Goal: Task Accomplishment & Management: Complete application form

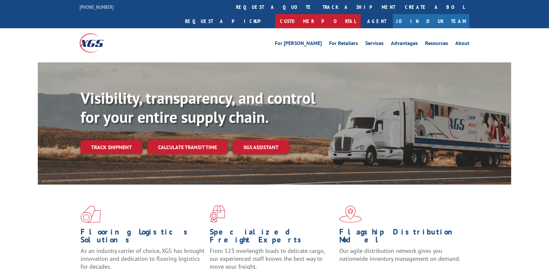
click at [361, 14] on link "Customer Portal" at bounding box center [317, 21] width 85 height 14
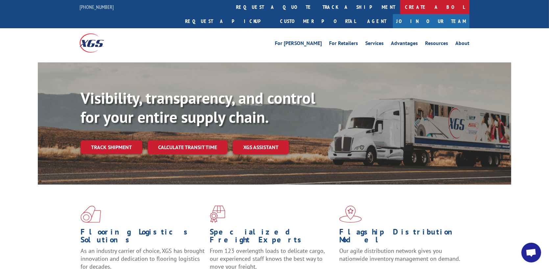
click at [400, 8] on link "Create a BOL" at bounding box center [434, 7] width 69 height 14
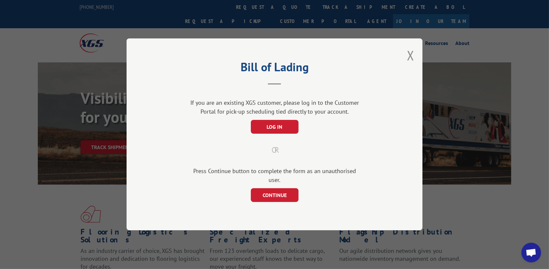
click at [426, 138] on div "Bill of Lading If you are an existing XGS customer, please log in to the Custom…" at bounding box center [274, 134] width 549 height 269
click at [394, 153] on div "Bill of Lading If you are an existing XGS customer, please log in to the Custom…" at bounding box center [275, 134] width 296 height 192
click at [390, 152] on div "Bill of Lading If you are an existing XGS customer, please log in to the Custom…" at bounding box center [275, 134] width 296 height 192
click at [268, 192] on button "CONTINUE" at bounding box center [275, 196] width 48 height 14
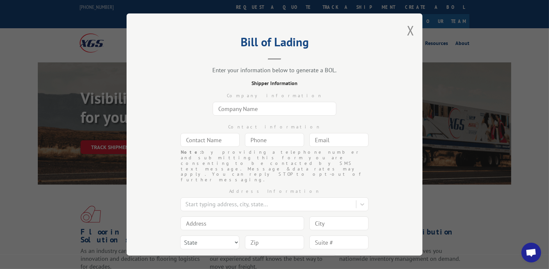
click at [272, 112] on input "text" at bounding box center [275, 109] width 124 height 14
type input "g"
type input "GREEN IMAGE GOLFSCAPES"
click at [213, 136] on input "text" at bounding box center [209, 140] width 59 height 14
type input "[PERSON_NAME]"
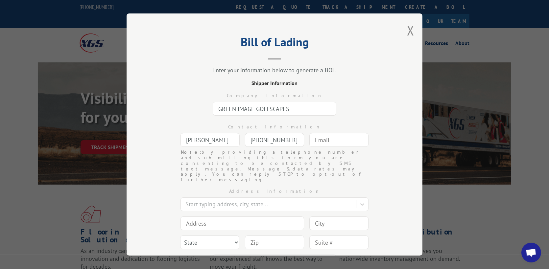
type input "[PHONE_NUMBER]"
click at [343, 142] on input "text" at bounding box center [338, 140] width 59 height 14
type input "D"
type input "s"
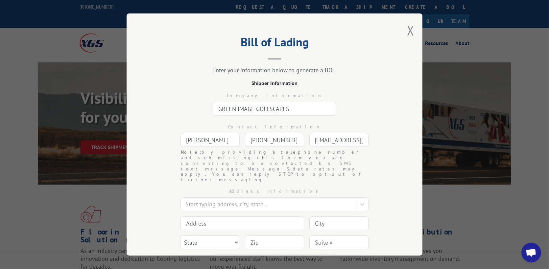
type input "[PERSON_NAME][EMAIL_ADDRESS][DOMAIN_NAME]"
click at [401, 174] on div "Bill of Lading Enter your information below to generate a BOL. Shipper Informat…" at bounding box center [275, 134] width 296 height 242
click at [249, 200] on div at bounding box center [268, 204] width 167 height 9
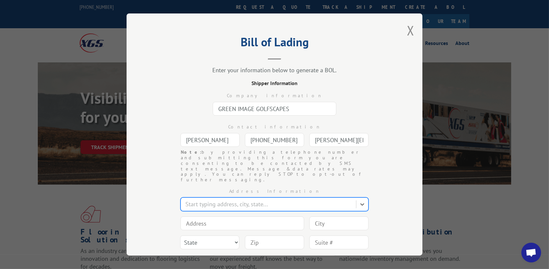
click at [305, 200] on div at bounding box center [268, 204] width 167 height 9
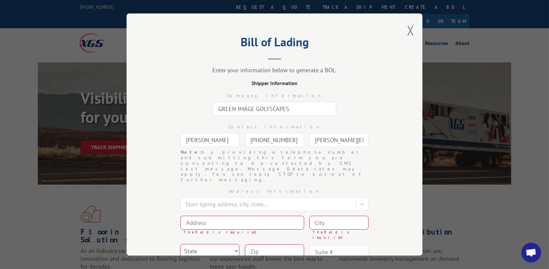
drag, startPoint x: 294, startPoint y: 109, endPoint x: 199, endPoint y: 110, distance: 95.0
click at [199, 110] on div "Company information GREEN IMAGE GOLFSCAPES" at bounding box center [274, 102] width 230 height 31
type input "a"
type input "American Syn Turf"
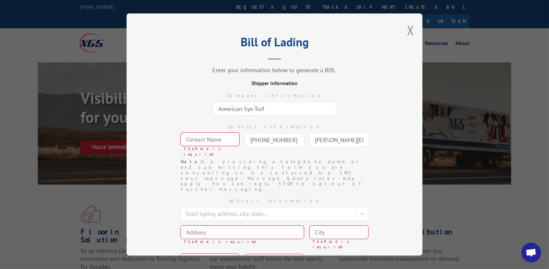
type input "[PHONE_NUMBER]"
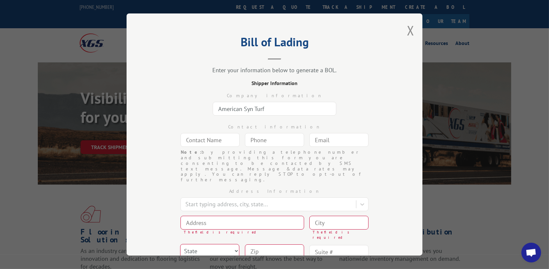
click at [209, 143] on input "text" at bounding box center [209, 140] width 59 height 14
type input "k"
type input "[PERSON_NAME]"
type input "[PHONE_NUMBER]"
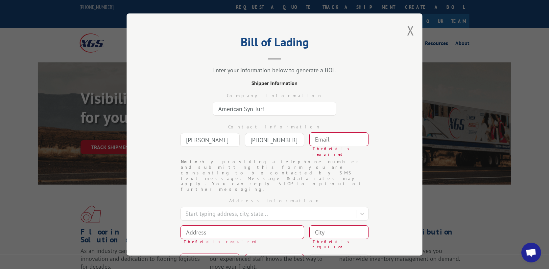
click at [344, 140] on input "text" at bounding box center [338, 139] width 59 height 14
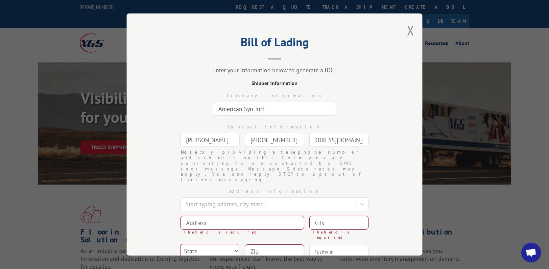
scroll to position [0, 34]
type input "[EMAIL_ADDRESS][DOMAIN_NAME]"
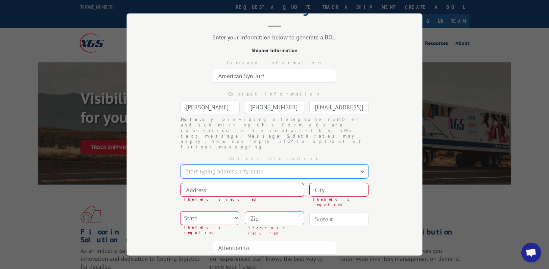
scroll to position [56, 0]
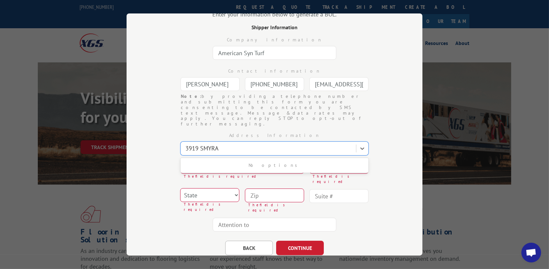
type input "3919 SMYR"
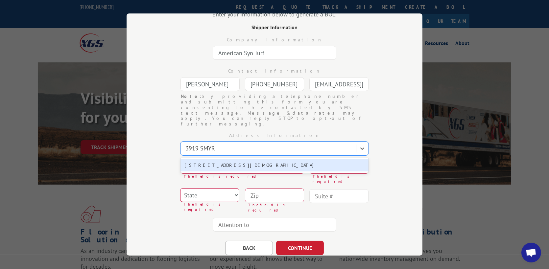
click at [239, 159] on div "[STREET_ADDRESS][DEMOGRAPHIC_DATA]" at bounding box center [274, 165] width 188 height 12
type input "[STREET_ADDRESS][DEMOGRAPHIC_DATA]"
type input "Chatsworth"
select select "GA"
type input "30705"
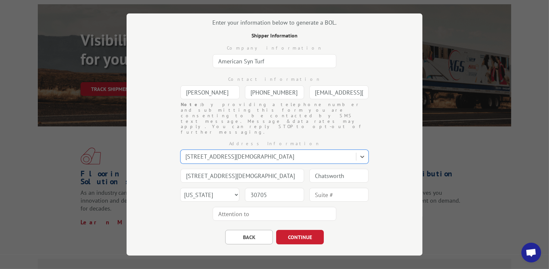
scroll to position [33, 0]
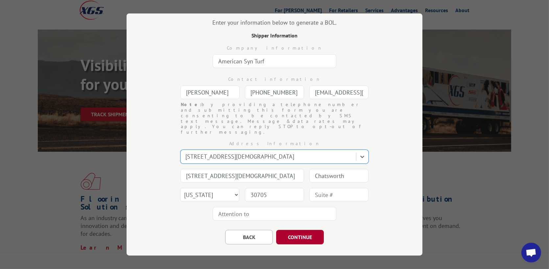
click at [294, 230] on button "CONTINUE" at bounding box center [300, 237] width 48 height 14
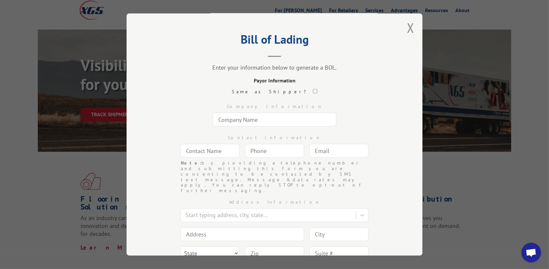
scroll to position [0, 0]
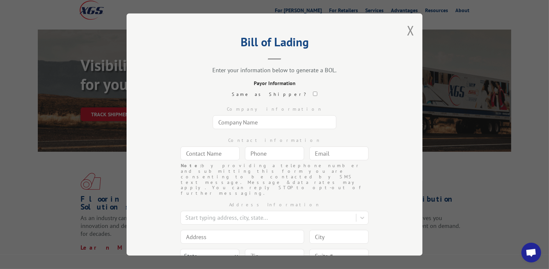
click at [291, 121] on input "text" at bounding box center [275, 122] width 124 height 14
type input "GREEN IMAGE GOLFSCAPES"
type input "`"
type input "d"
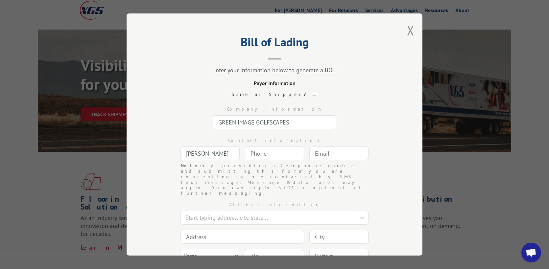
type input "[PERSON_NAME]"
type input "[PHONE_NUMBER]"
click at [334, 153] on input "text" at bounding box center [338, 154] width 59 height 14
click at [334, 152] on input "text" at bounding box center [338, 154] width 59 height 14
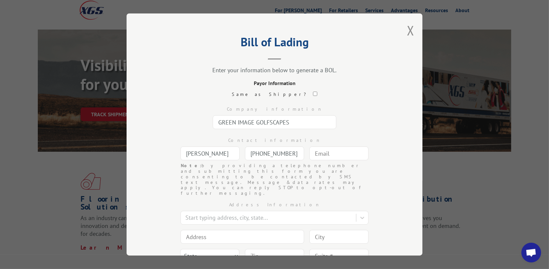
click at [334, 152] on input "text" at bounding box center [338, 154] width 59 height 14
type input "[PERSON_NAME][EMAIL_ADDRESS][DOMAIN_NAME]"
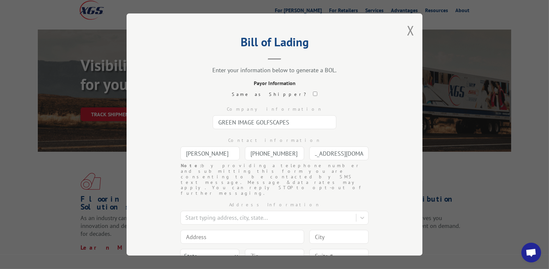
scroll to position [0, 0]
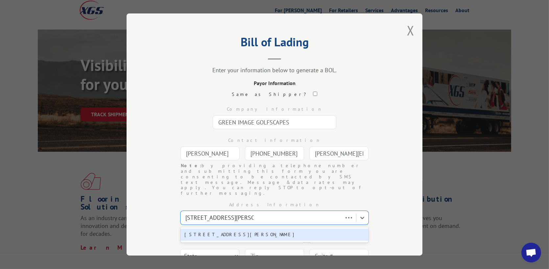
type input "[STREET_ADDRESS][PERSON_NAME]"
click at [237, 229] on div "[STREET_ADDRESS]" at bounding box center [274, 235] width 188 height 12
type input "[STREET_ADDRESS]"
type input "[GEOGRAPHIC_DATA]"
select select "MN"
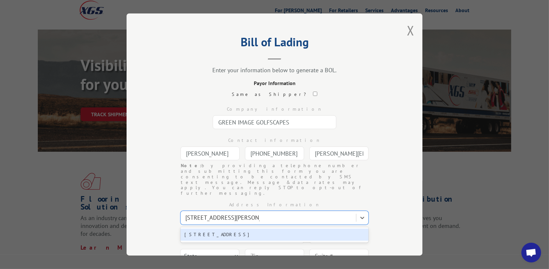
type input "55120"
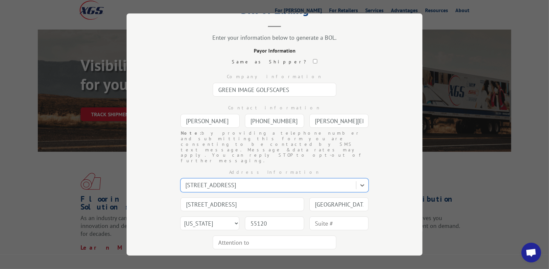
scroll to position [61, 0]
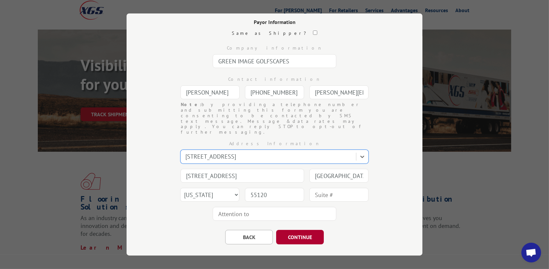
click at [298, 230] on button "CONTINUE" at bounding box center [300, 237] width 48 height 14
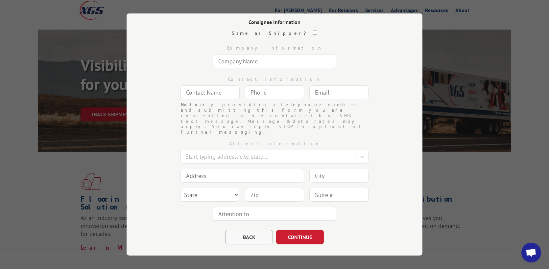
click at [246, 230] on button "BACK" at bounding box center [249, 237] width 48 height 14
select select "MN"
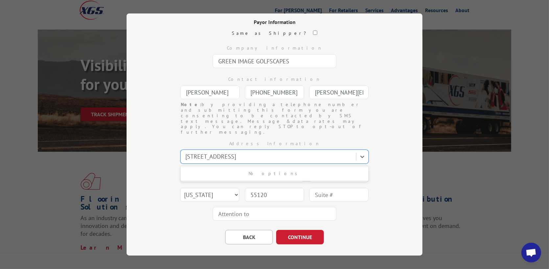
drag, startPoint x: 311, startPoint y: 140, endPoint x: 167, endPoint y: 140, distance: 143.9
click at [167, 140] on div "Address Information Use Up and Down to choose options, press Enter to select th…" at bounding box center [274, 179] width 230 height 88
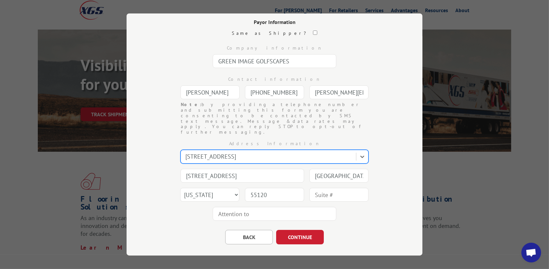
drag, startPoint x: 299, startPoint y: 137, endPoint x: 189, endPoint y: 138, distance: 110.4
click at [189, 152] on div at bounding box center [268, 156] width 167 height 9
click at [305, 152] on div at bounding box center [268, 156] width 167 height 9
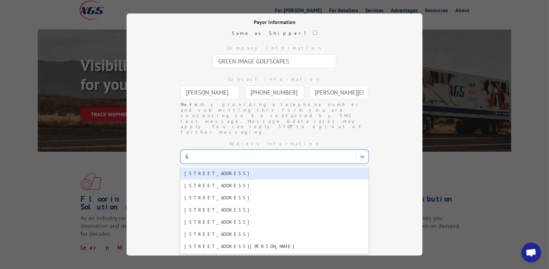
type input "6"
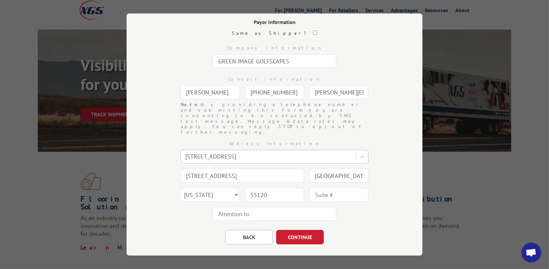
click at [306, 152] on div at bounding box center [268, 156] width 167 height 9
type input "[STREET_ADDRESS]"
click at [267, 169] on input "[STREET_ADDRESS]" at bounding box center [242, 176] width 124 height 14
click at [209, 188] on select "State [US_STATE] [US_STATE] [US_STATE] [US_STATE] [US_STATE] [US_STATE] [US_STA…" at bounding box center [209, 195] width 59 height 14
click at [343, 168] on div "[GEOGRAPHIC_DATA]" at bounding box center [338, 175] width 59 height 15
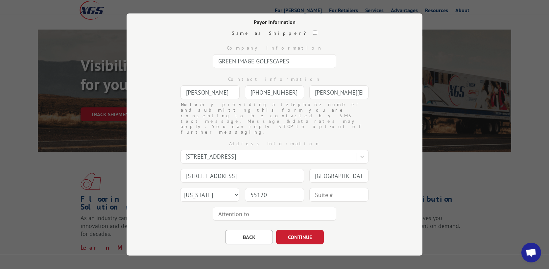
click at [347, 169] on input "[GEOGRAPHIC_DATA]" at bounding box center [338, 176] width 59 height 14
drag, startPoint x: 359, startPoint y: 158, endPoint x: 293, endPoint y: 159, distance: 66.1
click at [293, 159] on div "Address Information [STREET_ADDRESS] [GEOGRAPHIC_DATA] [GEOGRAPHIC_DATA] State …" at bounding box center [274, 179] width 230 height 88
type input "INDEPENDENCE"
type input "55359"
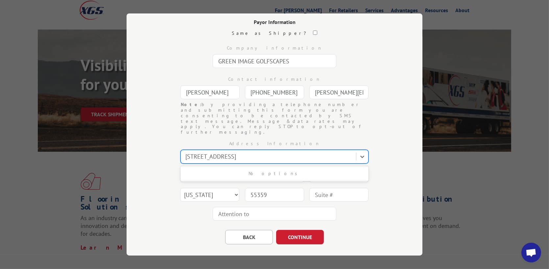
click at [273, 152] on div at bounding box center [268, 156] width 167 height 9
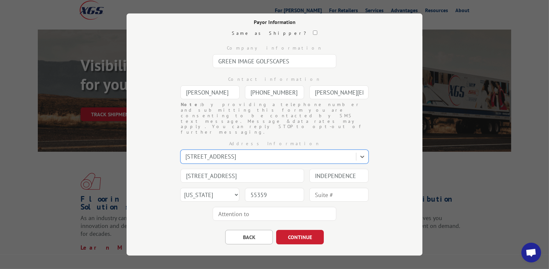
drag, startPoint x: 307, startPoint y: 139, endPoint x: 155, endPoint y: 138, distance: 152.5
click at [155, 138] on div "Bill of Lading Enter your information below to generate a BOL. Payor Informatio…" at bounding box center [275, 134] width 296 height 242
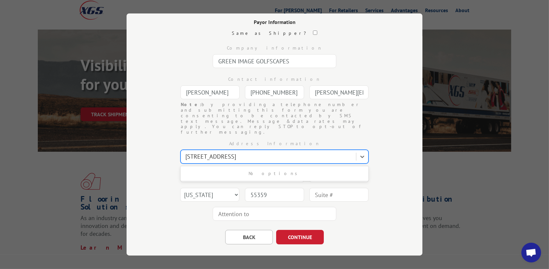
type input "[STREET_ADDRESS]"
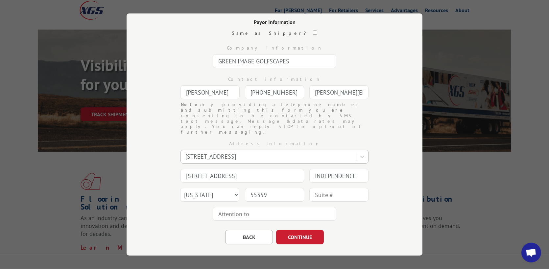
click at [303, 152] on div at bounding box center [268, 156] width 167 height 9
drag, startPoint x: 151, startPoint y: 166, endPoint x: 199, endPoint y: 159, distance: 48.1
click at [152, 165] on div "Bill of Lading Enter your information below to generate a BOL. Payor Informatio…" at bounding box center [275, 134] width 296 height 242
drag, startPoint x: 228, startPoint y: 160, endPoint x: 172, endPoint y: 160, distance: 56.2
click at [173, 160] on div "Address Information [STREET_ADDRESS] 2365 Waters [GEOGRAPHIC_DATA] [US_STATE] […" at bounding box center [274, 179] width 230 height 88
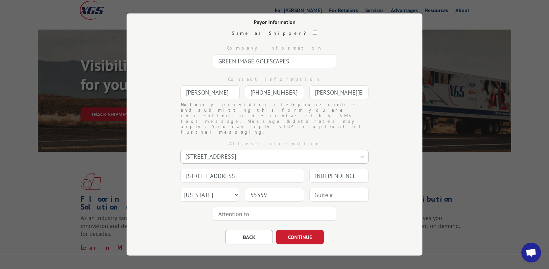
type input "[STREET_ADDRESS]"
click at [315, 152] on div at bounding box center [268, 156] width 167 height 9
click at [349, 115] on div "Note: by providing a telephone number and submitting this form you are consenti…" at bounding box center [274, 118] width 187 height 33
click at [348, 116] on div "Note: by providing a telephone number and submitting this form you are consenti…" at bounding box center [274, 118] width 187 height 33
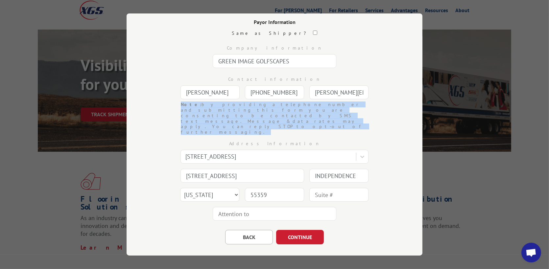
click at [348, 116] on div "Note: by providing a telephone number and submitting this form you are consenti…" at bounding box center [274, 118] width 187 height 33
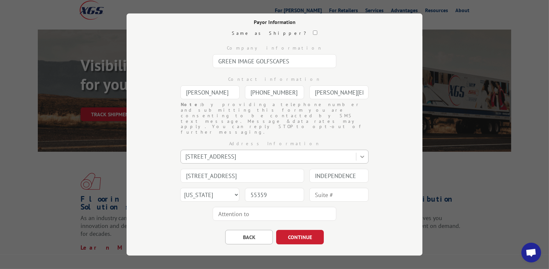
click at [359, 153] on icon at bounding box center [362, 156] width 7 height 7
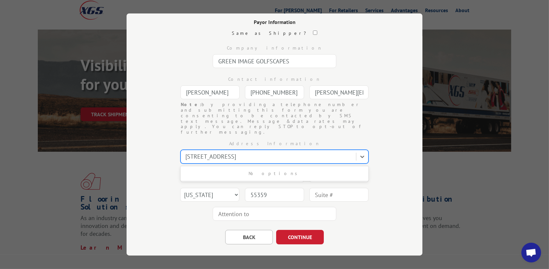
click at [328, 152] on div at bounding box center [268, 156] width 167 height 9
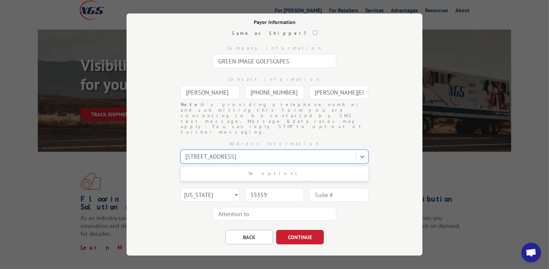
drag, startPoint x: 323, startPoint y: 139, endPoint x: 140, endPoint y: 138, distance: 183.4
click at [140, 138] on div "Bill of Lading Enter your information below to generate a BOL. Payor Informatio…" at bounding box center [275, 134] width 296 height 242
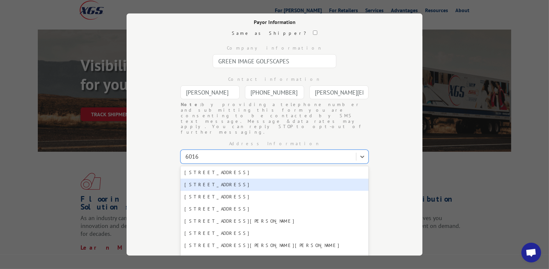
scroll to position [0, 0]
type input "6016"
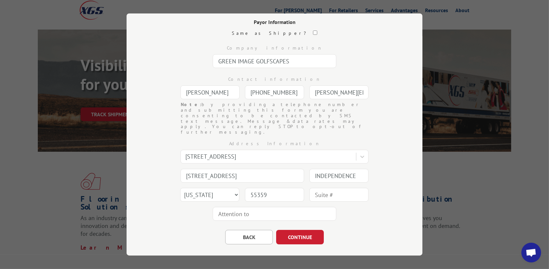
click at [376, 167] on div "Address Information [STREET_ADDRESS] [STREET_ADDRESS] INDEPENDENCE State [US_ST…" at bounding box center [274, 179] width 230 height 88
click at [292, 230] on button "CONTINUE" at bounding box center [300, 237] width 48 height 14
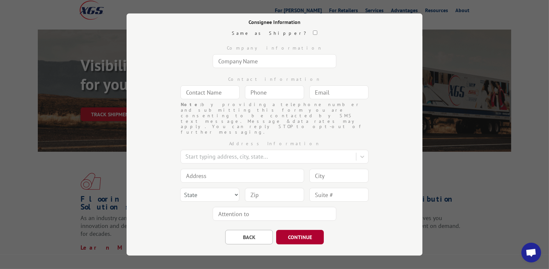
click at [298, 230] on button "CONTINUE" at bounding box center [300, 237] width 48 height 14
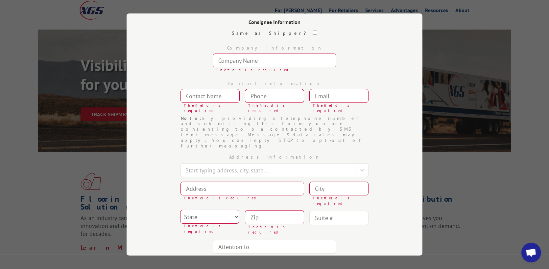
click at [258, 63] on input "text" at bounding box center [275, 61] width 124 height 14
type input "GREEN IMAGE GOLFSCAPES"
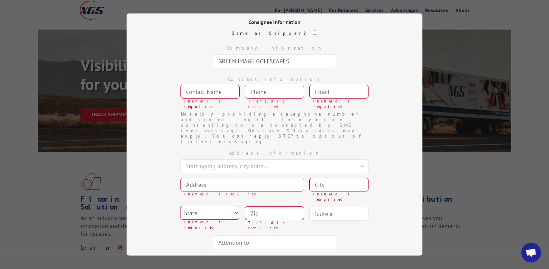
click at [219, 93] on input "text" at bounding box center [209, 92] width 59 height 14
type input "[PERSON_NAME]"
click at [263, 92] on input "(___) ___-____" at bounding box center [274, 92] width 59 height 14
type input "[PHONE_NUMBER]"
click at [327, 92] on input "text" at bounding box center [338, 92] width 59 height 14
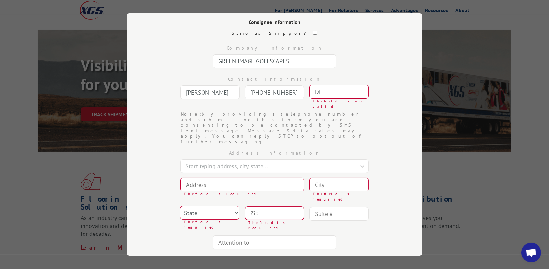
type input "[PERSON_NAME][EMAIL_ADDRESS][DOMAIN_NAME]"
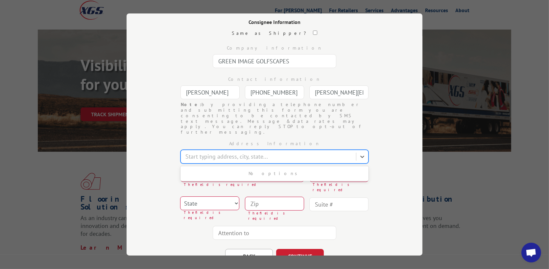
click at [228, 152] on div at bounding box center [268, 156] width 167 height 9
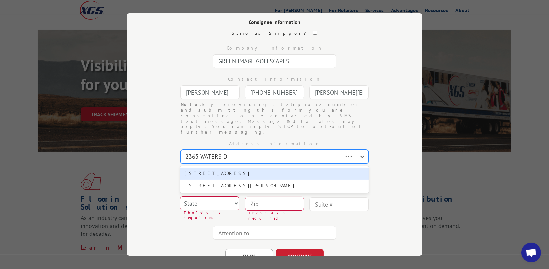
type input "[STREET_ADDRESS]"
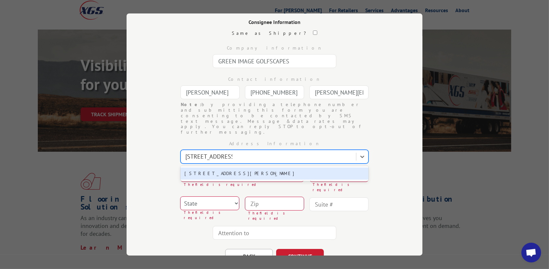
type input "[STREET_ADDRESS]"
type input "Saint [PERSON_NAME]"
select select "MN"
type input "55120"
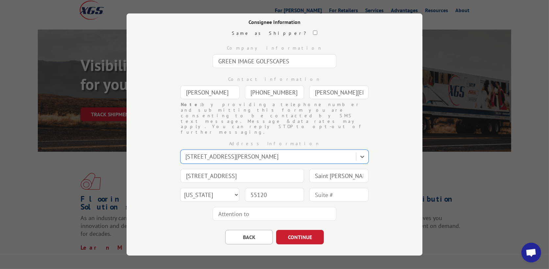
click at [342, 169] on input "Saint [PERSON_NAME]" at bounding box center [338, 176] width 59 height 14
click at [282, 159] on div "Address Information [STREET_ADDRESS][PERSON_NAME] [STREET_ADDRESS][GEOGRAPHIC_D…" at bounding box center [274, 179] width 230 height 88
type input "[GEOGRAPHIC_DATA]"
click at [293, 230] on button "CONTINUE" at bounding box center [300, 237] width 48 height 14
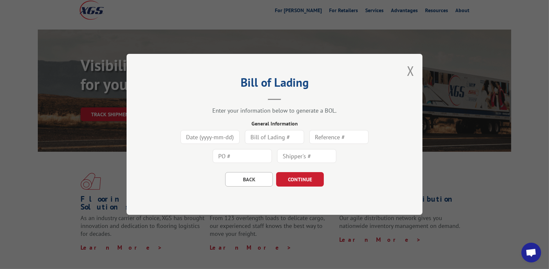
click at [216, 142] on input at bounding box center [209, 137] width 59 height 14
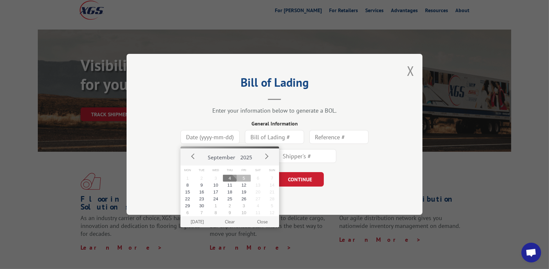
click at [242, 177] on button "5" at bounding box center [244, 178] width 14 height 7
type input "[DATE]"
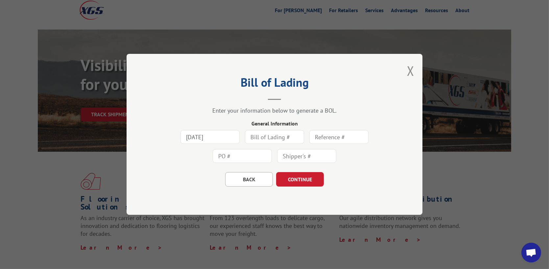
click at [277, 142] on input "text" at bounding box center [274, 137] width 59 height 14
type input "2500797"
click at [329, 140] on input "text" at bounding box center [338, 137] width 59 height 14
type input "2500797"
click at [245, 158] on input "text" at bounding box center [242, 157] width 59 height 14
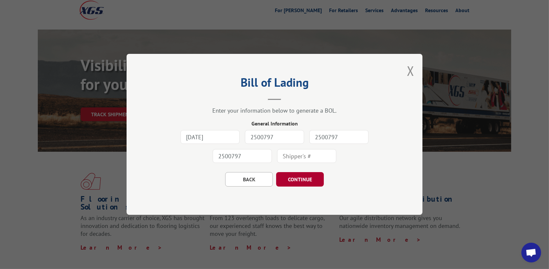
type input "2500797"
click at [302, 180] on button "CONTINUE" at bounding box center [300, 180] width 48 height 14
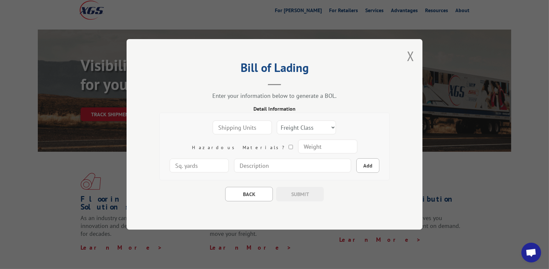
click at [232, 130] on input "number" at bounding box center [242, 128] width 59 height 14
click at [239, 124] on input "1" at bounding box center [242, 128] width 59 height 14
click at [237, 129] on input "0" at bounding box center [242, 128] width 59 height 14
type input "1"
click at [238, 125] on input "1" at bounding box center [242, 128] width 59 height 14
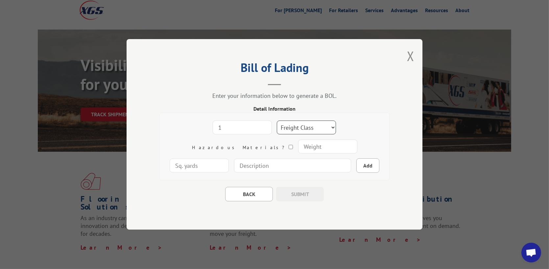
click at [277, 129] on select "Freight Class 50 55 60 65 70 77 85 92 100 110 125 150 175 200 250 300 400 500 C…" at bounding box center [306, 128] width 59 height 14
select select "50"
click at [277, 121] on select "Freight Class 50 55 60 65 70 77 85 92 100 110 125 150 175 200 250 300 400 500 C…" at bounding box center [306, 128] width 59 height 14
click at [298, 150] on input "number" at bounding box center [327, 147] width 59 height 14
type input "335"
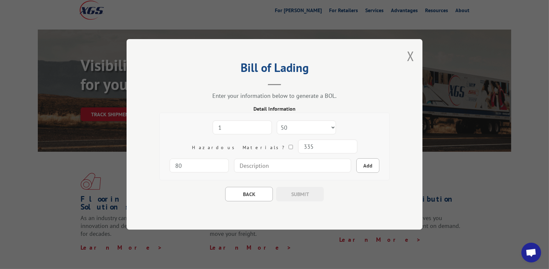
type input "80"
type input "ONE ROLL OF ARTIFICIAL TURF"
click at [356, 166] on button "Add" at bounding box center [367, 166] width 23 height 14
select select
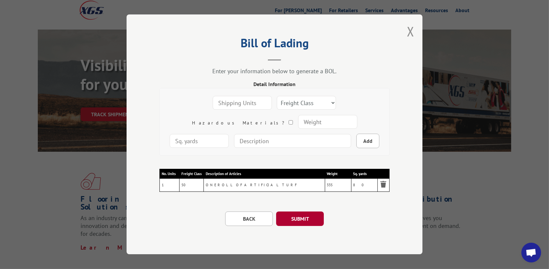
click at [302, 218] on button "SUBMIT" at bounding box center [300, 219] width 48 height 14
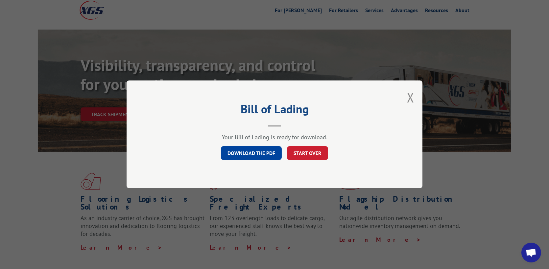
click at [257, 152] on link "DOWNLOAD THE PDF" at bounding box center [251, 154] width 61 height 14
